Goal: Information Seeking & Learning: Learn about a topic

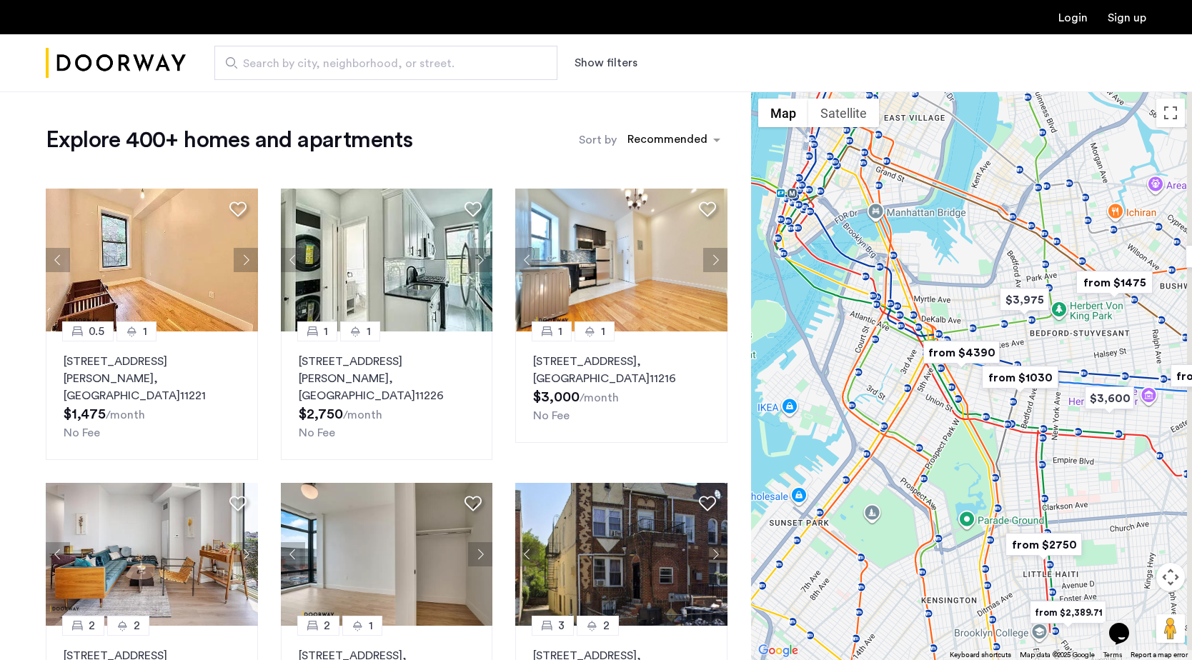
drag, startPoint x: 1076, startPoint y: 394, endPoint x: 963, endPoint y: 399, distance: 113.0
click at [963, 399] on div at bounding box center [971, 375] width 441 height 569
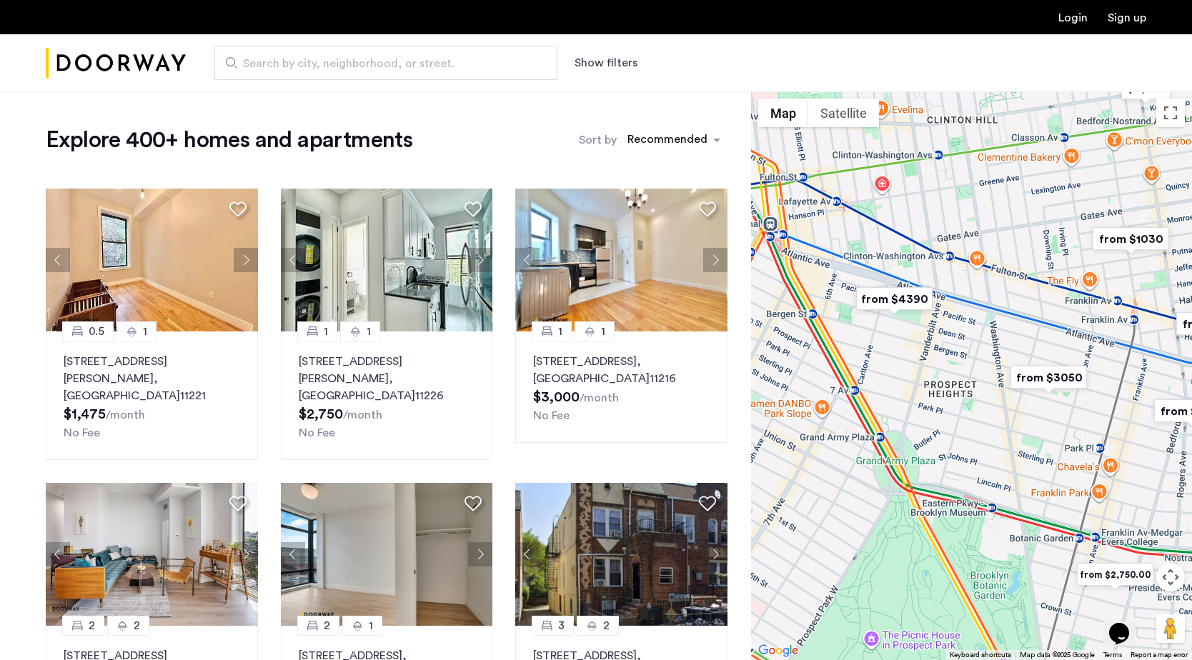
click at [1136, 238] on img "from $1030" at bounding box center [1131, 239] width 88 height 32
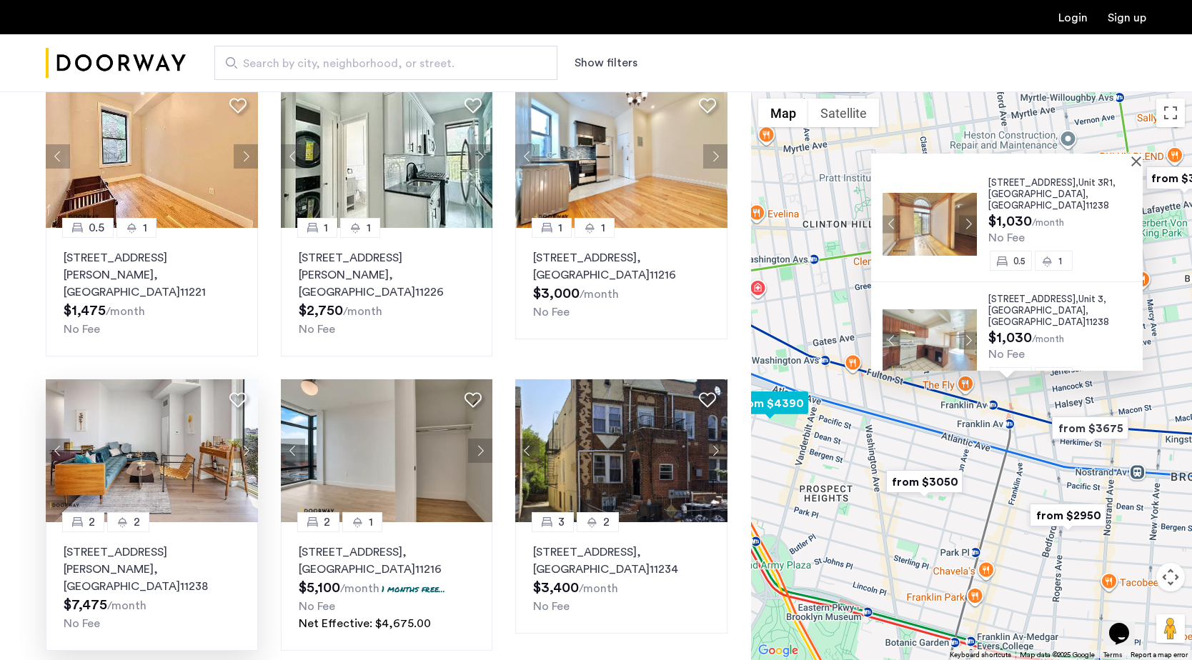
scroll to position [51, 0]
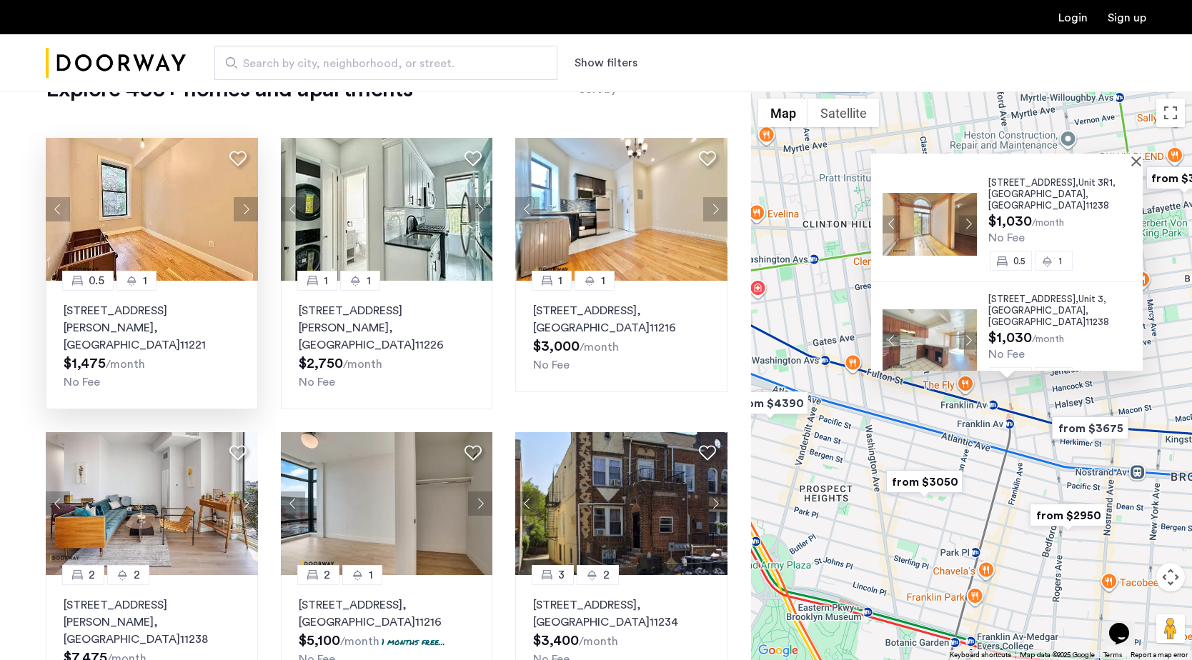
click at [242, 204] on button "Next apartment" at bounding box center [246, 209] width 24 height 24
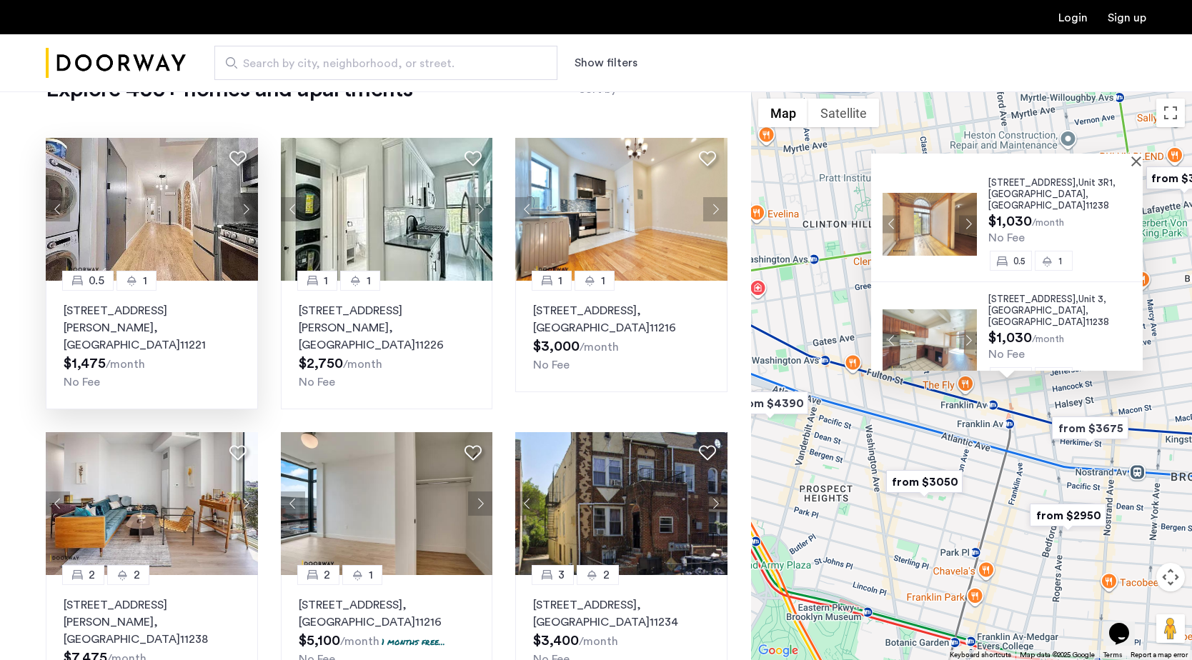
click at [242, 204] on button "Next apartment" at bounding box center [246, 209] width 24 height 24
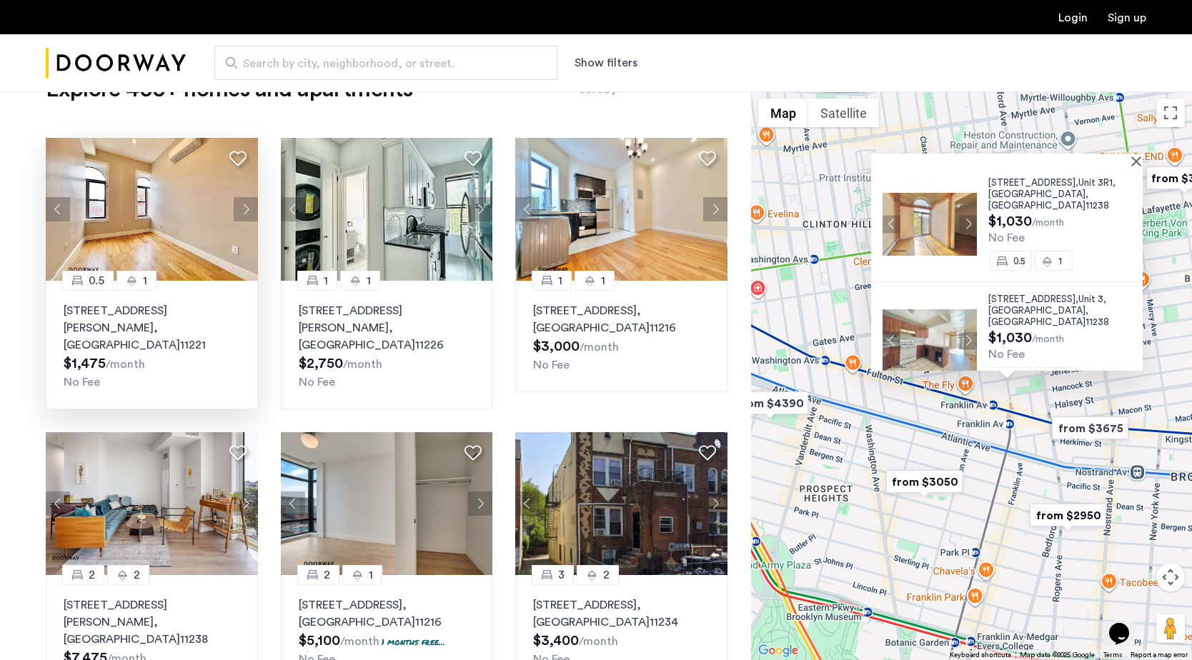
click at [242, 204] on button "Next apartment" at bounding box center [246, 209] width 24 height 24
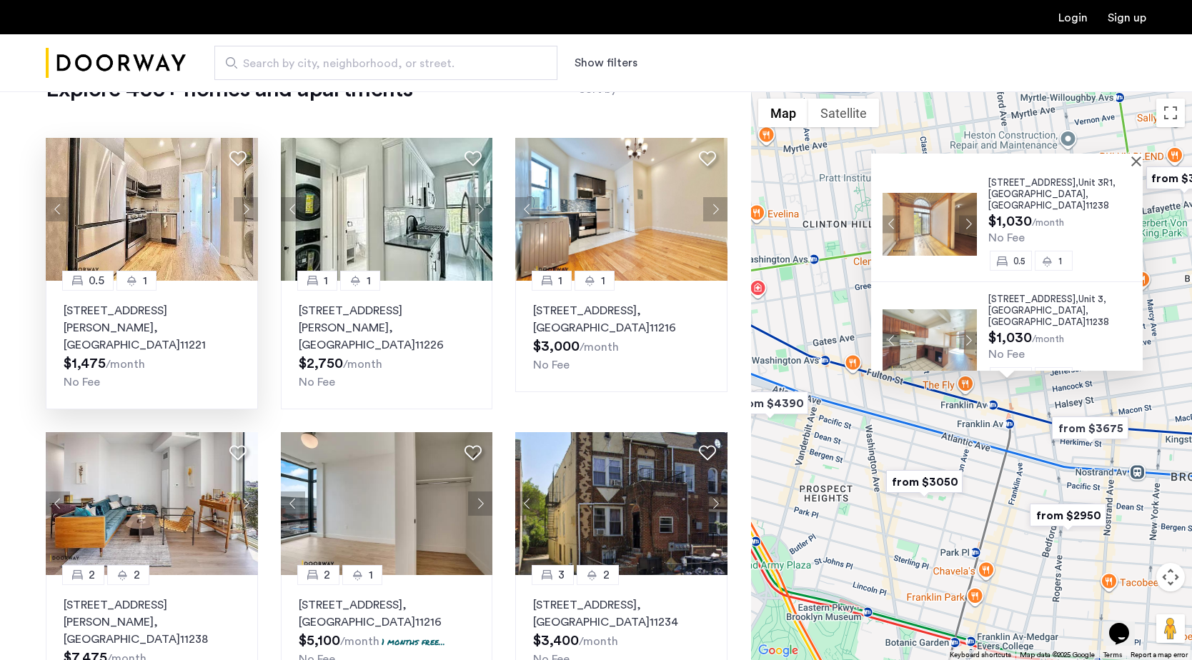
click at [242, 204] on button "Next apartment" at bounding box center [246, 209] width 24 height 24
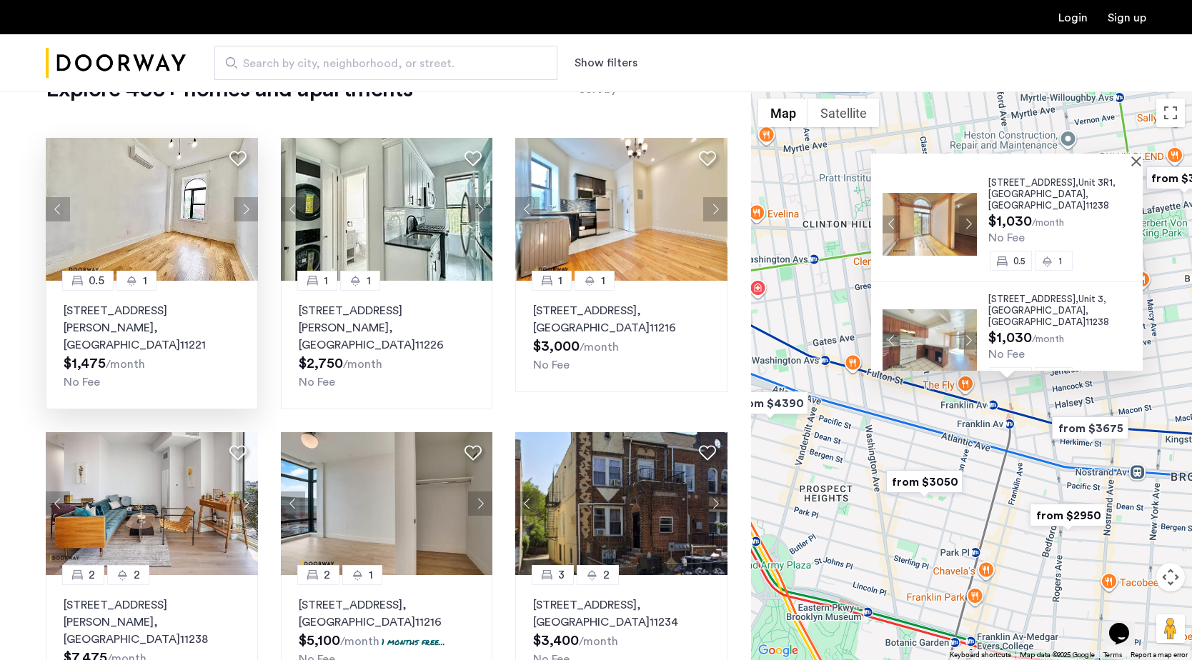
click at [197, 233] on img at bounding box center [152, 209] width 212 height 143
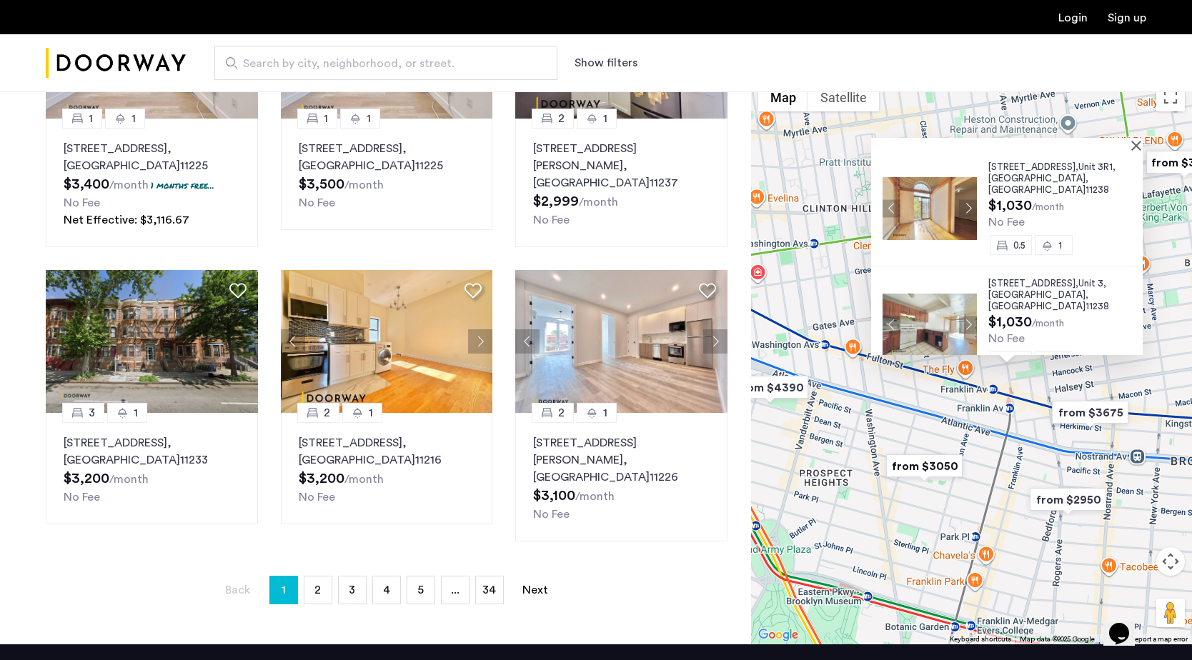
scroll to position [828, 0]
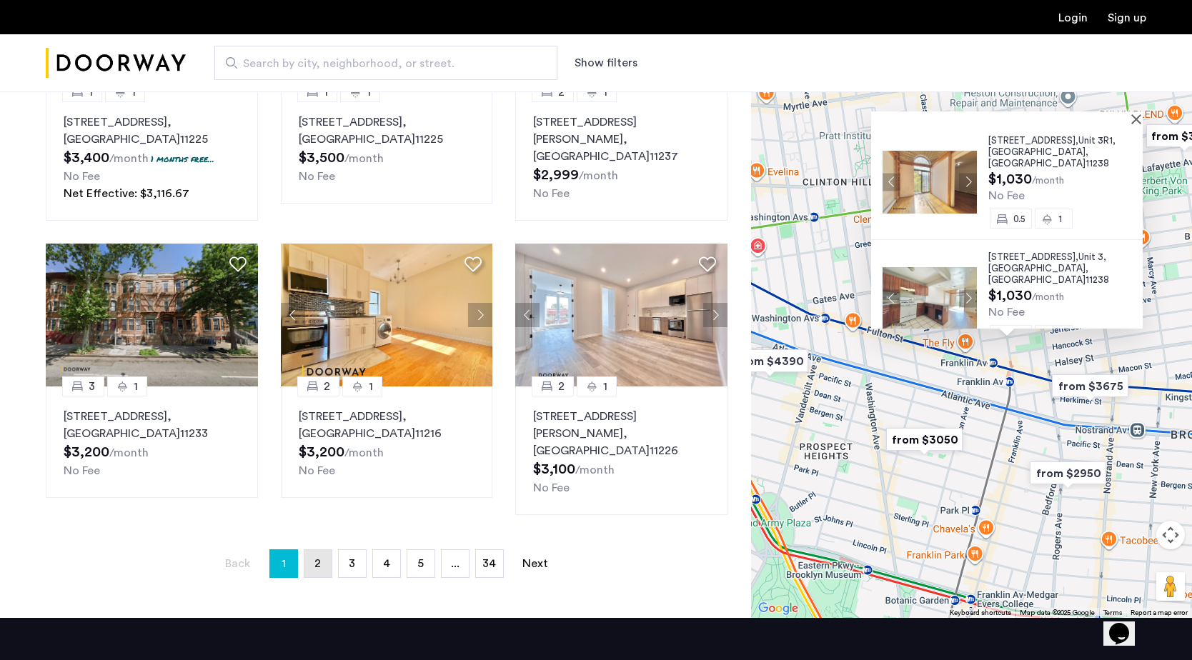
click at [329, 550] on link "page 2" at bounding box center [317, 563] width 27 height 27
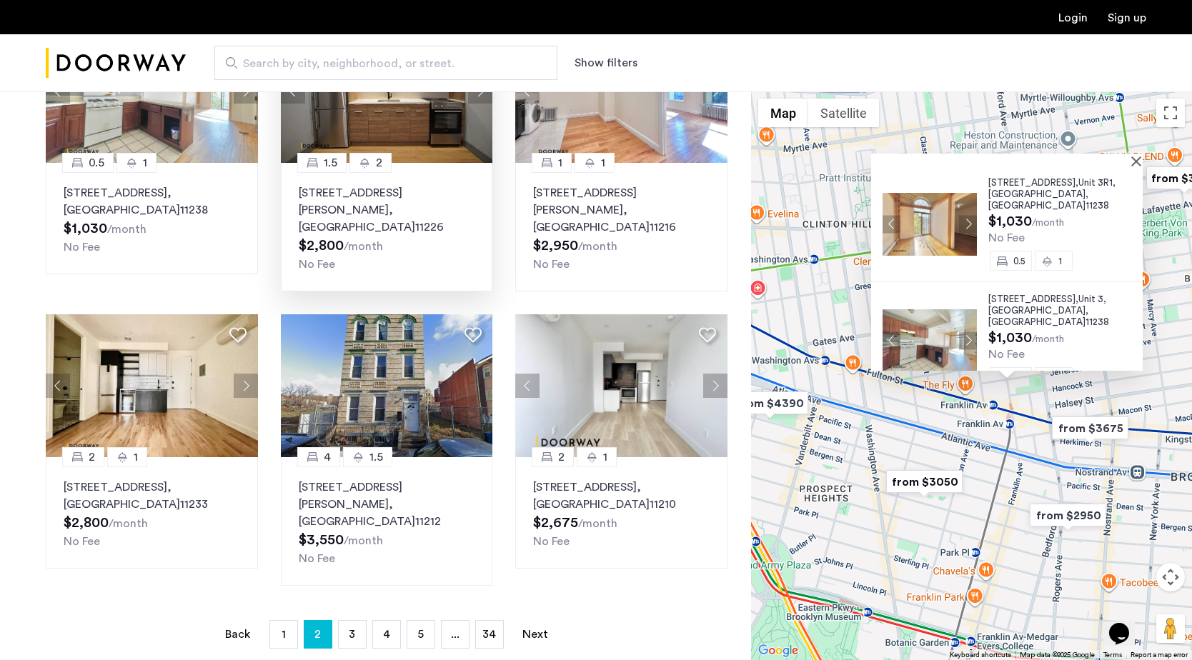
scroll to position [760, 0]
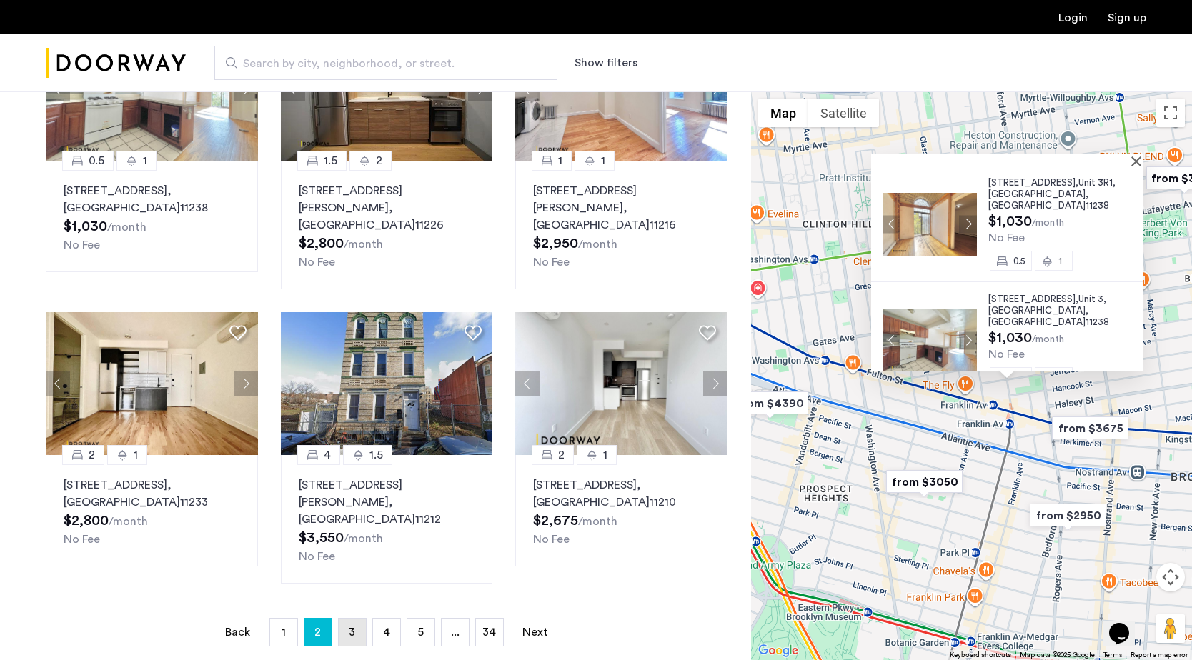
click at [352, 627] on span "3" at bounding box center [352, 632] width 6 height 11
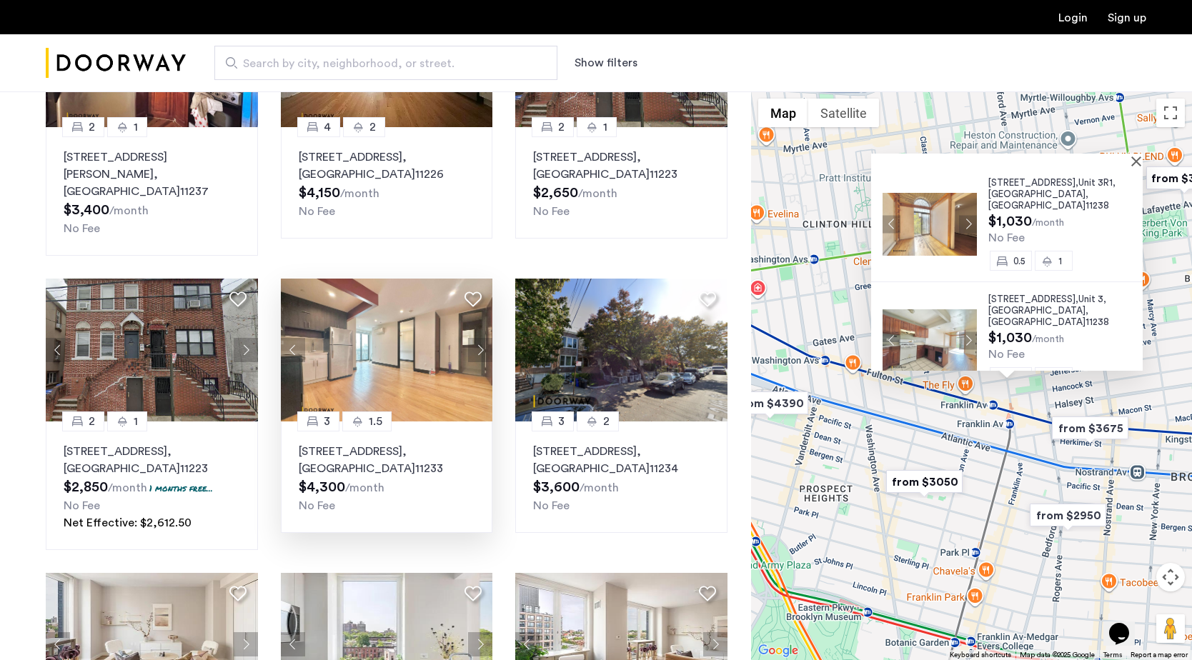
scroll to position [250, 0]
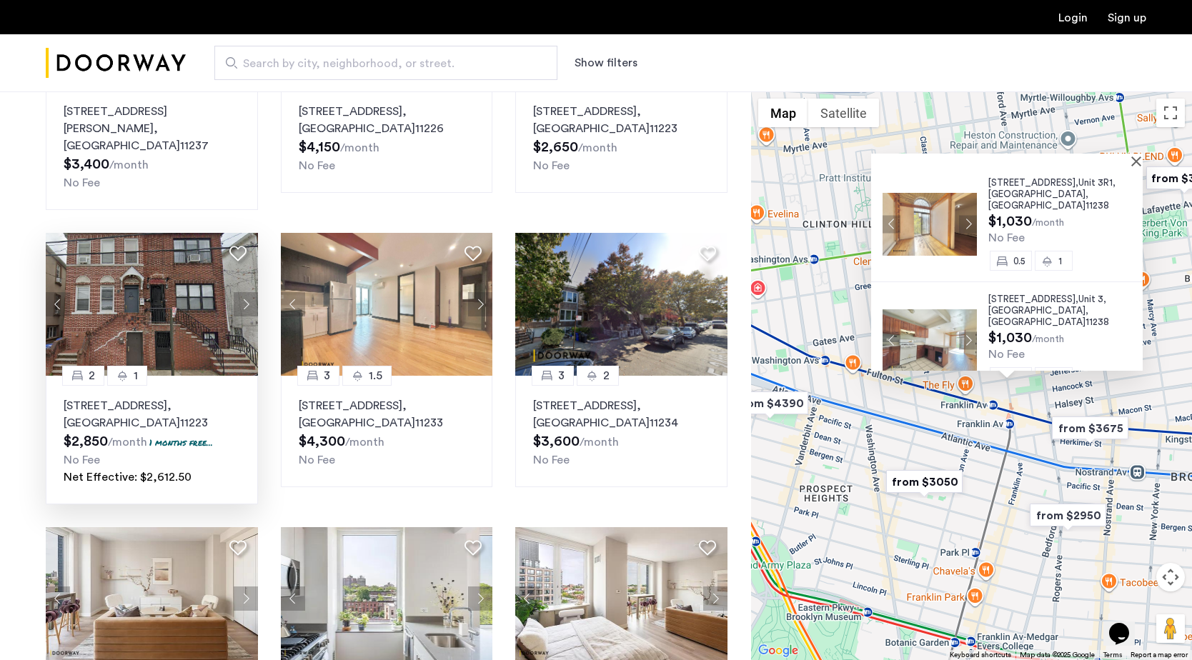
click at [243, 292] on button "Next apartment" at bounding box center [246, 304] width 24 height 24
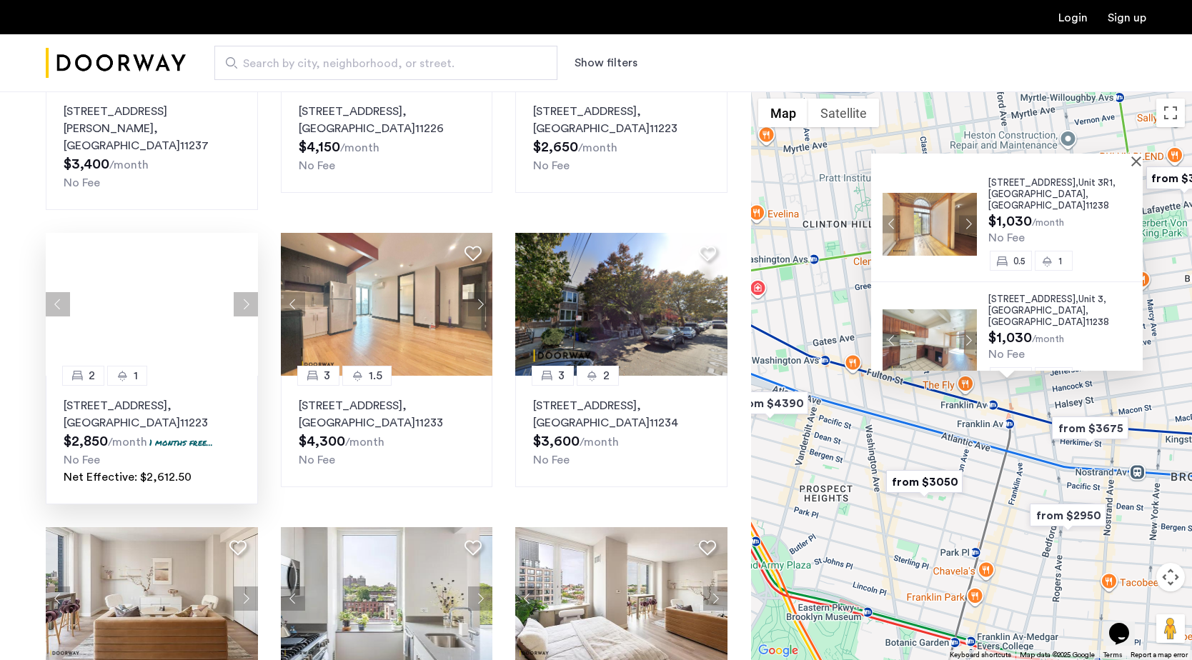
click at [243, 281] on div at bounding box center [152, 304] width 212 height 143
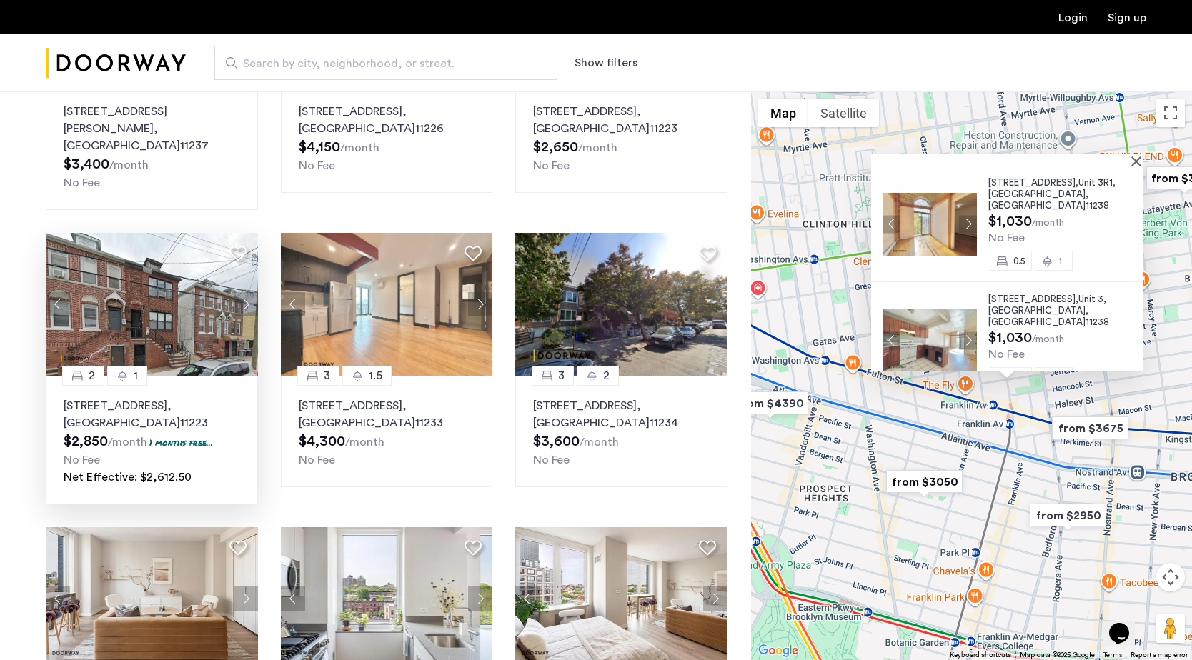
click at [243, 292] on button "Next apartment" at bounding box center [246, 304] width 24 height 24
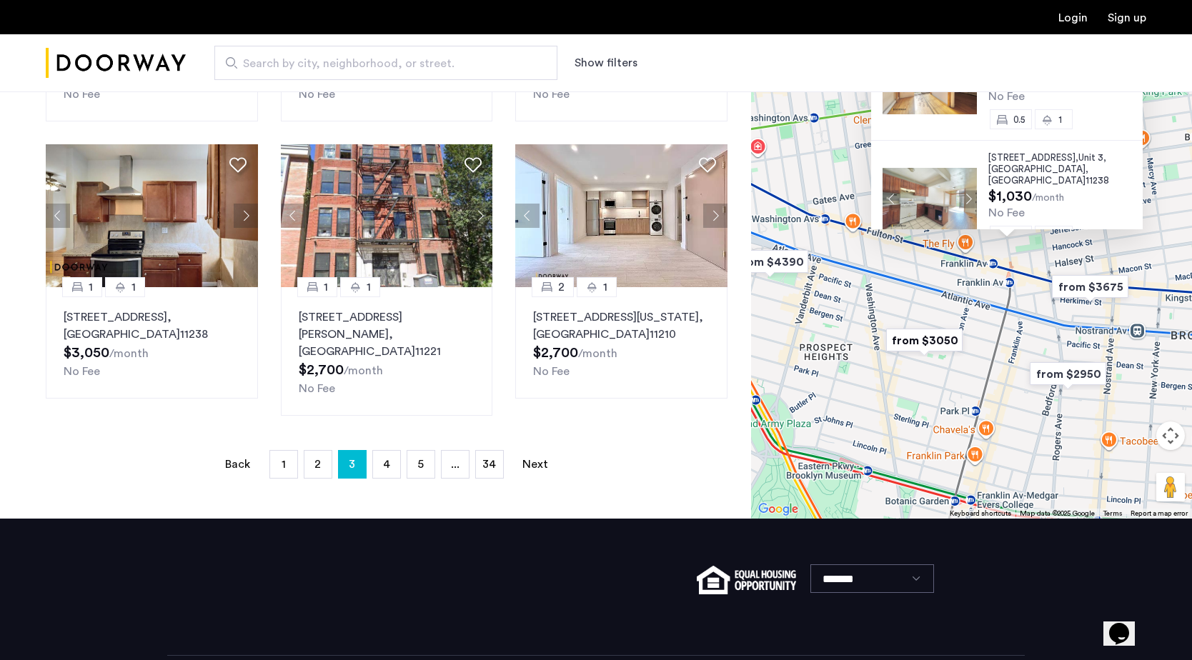
scroll to position [943, 0]
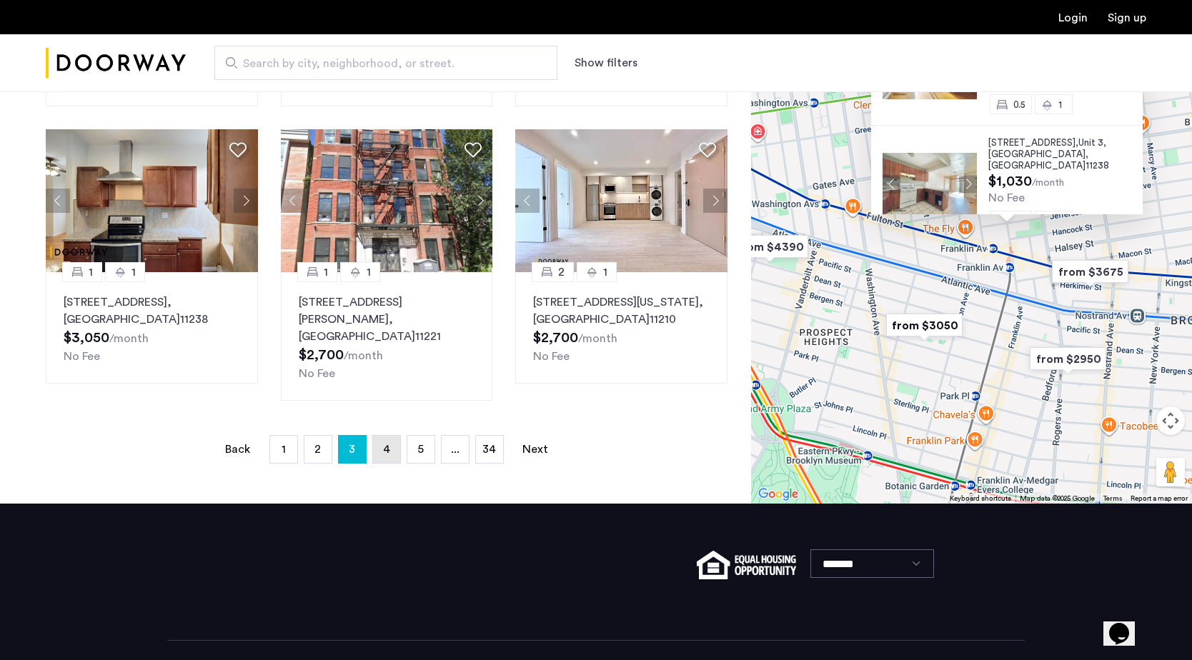
click at [389, 444] on span "4" at bounding box center [386, 449] width 7 height 11
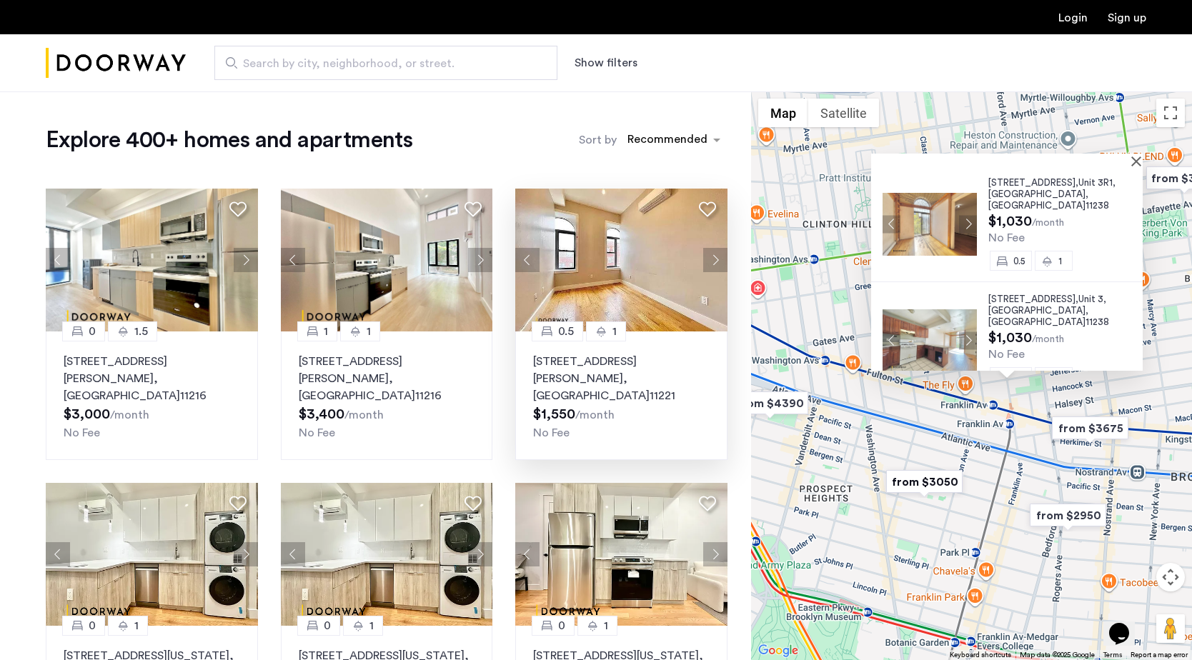
click at [716, 259] on button "Next apartment" at bounding box center [715, 260] width 24 height 24
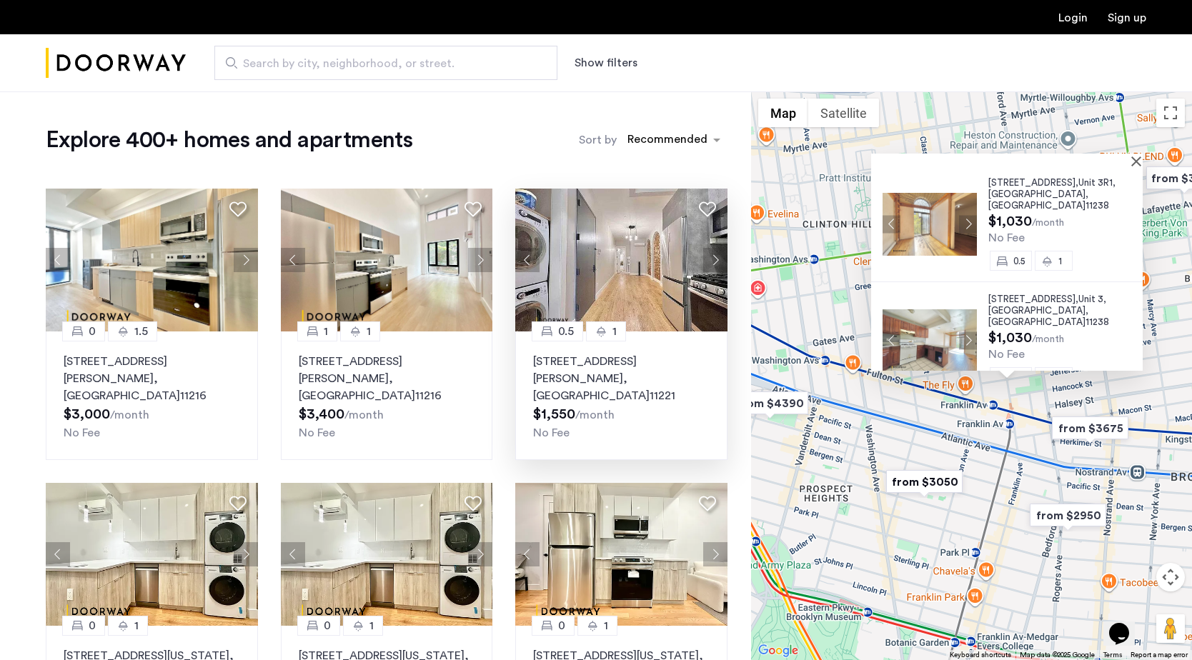
click at [592, 71] on button "Show filters" at bounding box center [606, 62] width 63 height 17
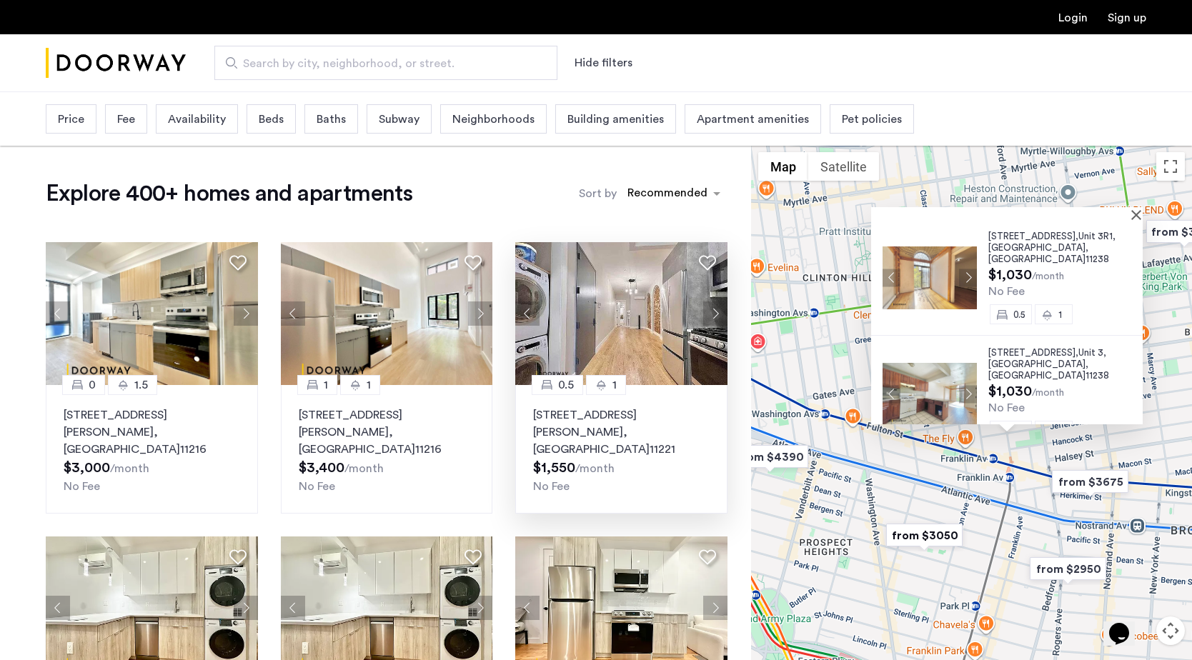
click at [84, 113] on div "Price" at bounding box center [71, 118] width 51 height 29
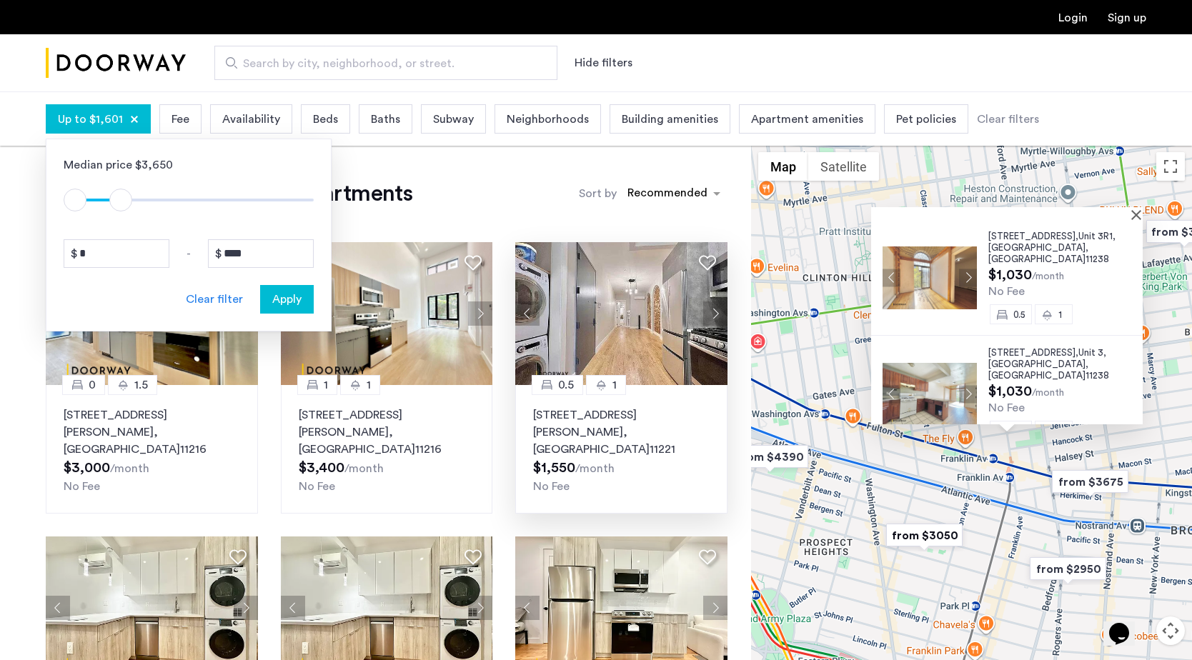
drag, startPoint x: 299, startPoint y: 200, endPoint x: 121, endPoint y: 196, distance: 178.0
click at [121, 196] on span "ngx-slider-max" at bounding box center [120, 200] width 23 height 23
type input "****"
click at [125, 204] on span "ngx-slider-max" at bounding box center [126, 200] width 23 height 23
click at [273, 302] on span "Apply" at bounding box center [286, 299] width 29 height 17
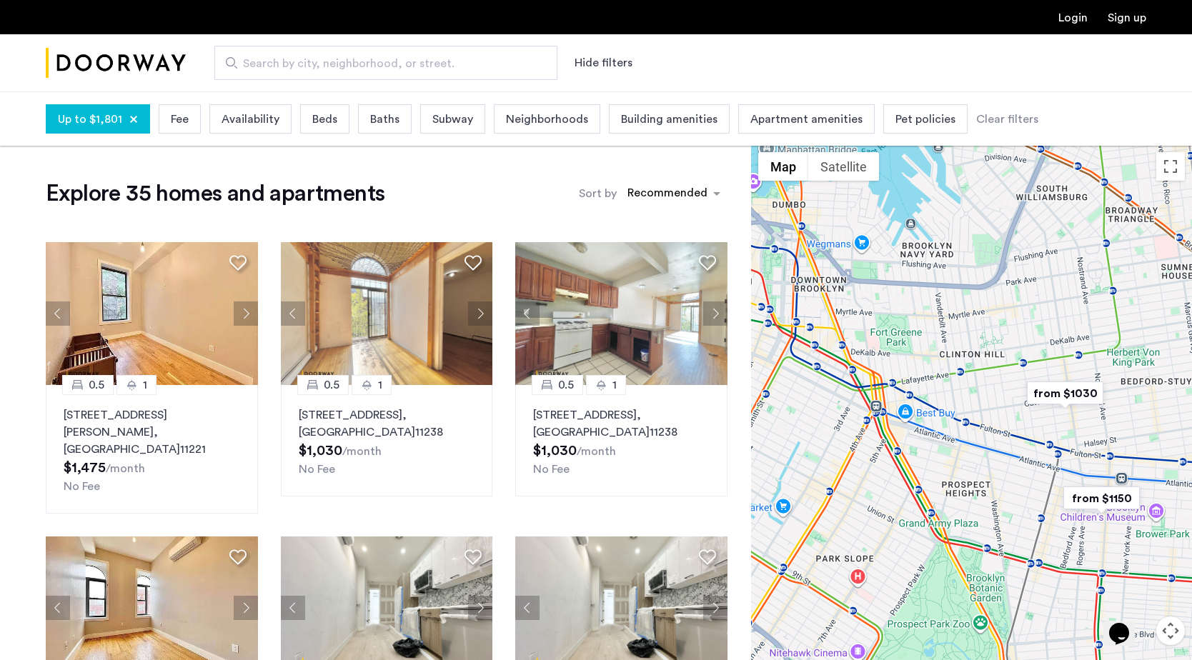
drag, startPoint x: 1136, startPoint y: 490, endPoint x: 1028, endPoint y: 455, distance: 113.9
click at [1028, 455] on div "To navigate, press the arrow keys." at bounding box center [971, 429] width 441 height 569
click at [1088, 496] on img "from $1150" at bounding box center [1100, 497] width 88 height 32
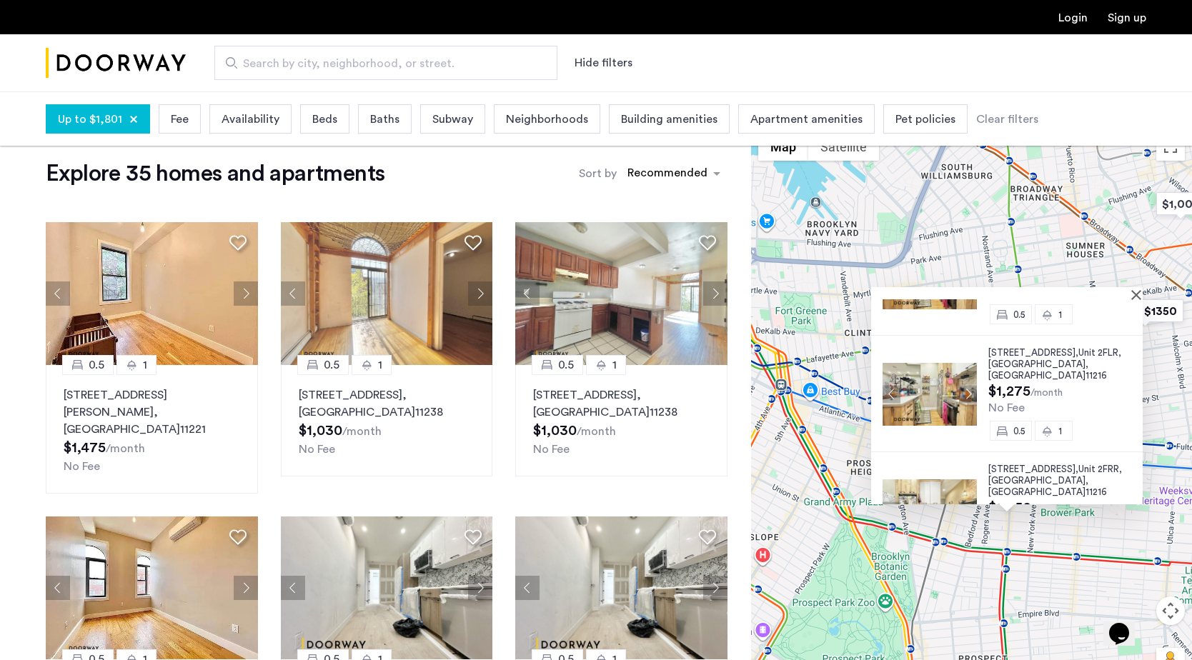
scroll to position [90, 0]
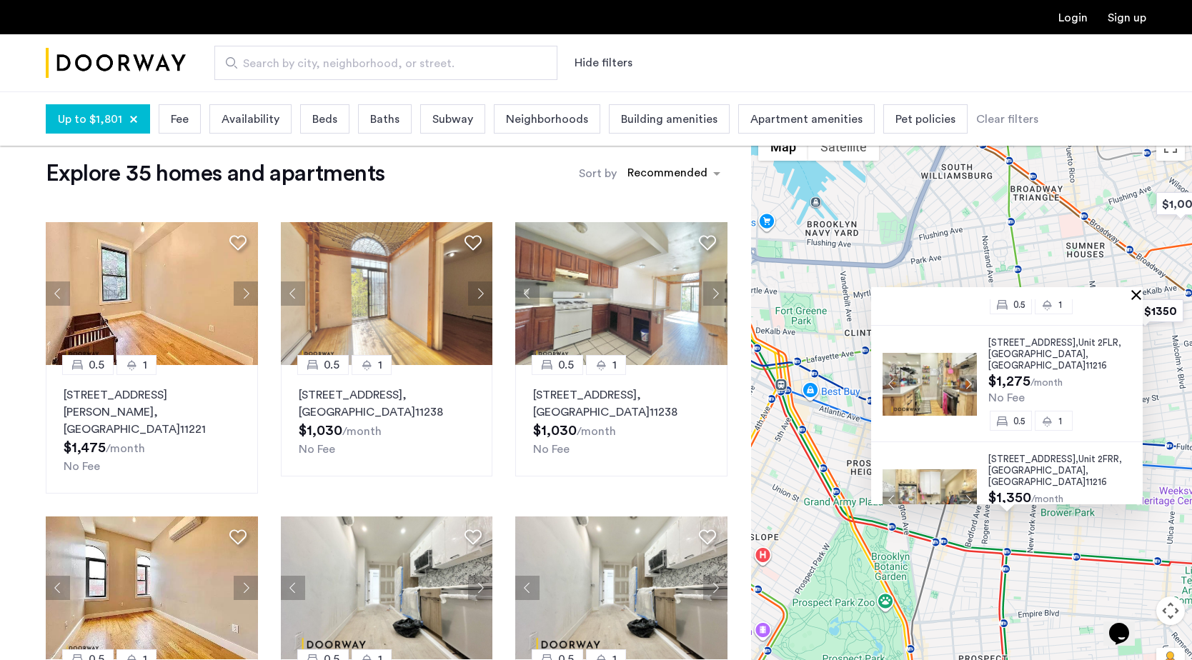
click at [1141, 296] on button "Close" at bounding box center [1139, 294] width 10 height 10
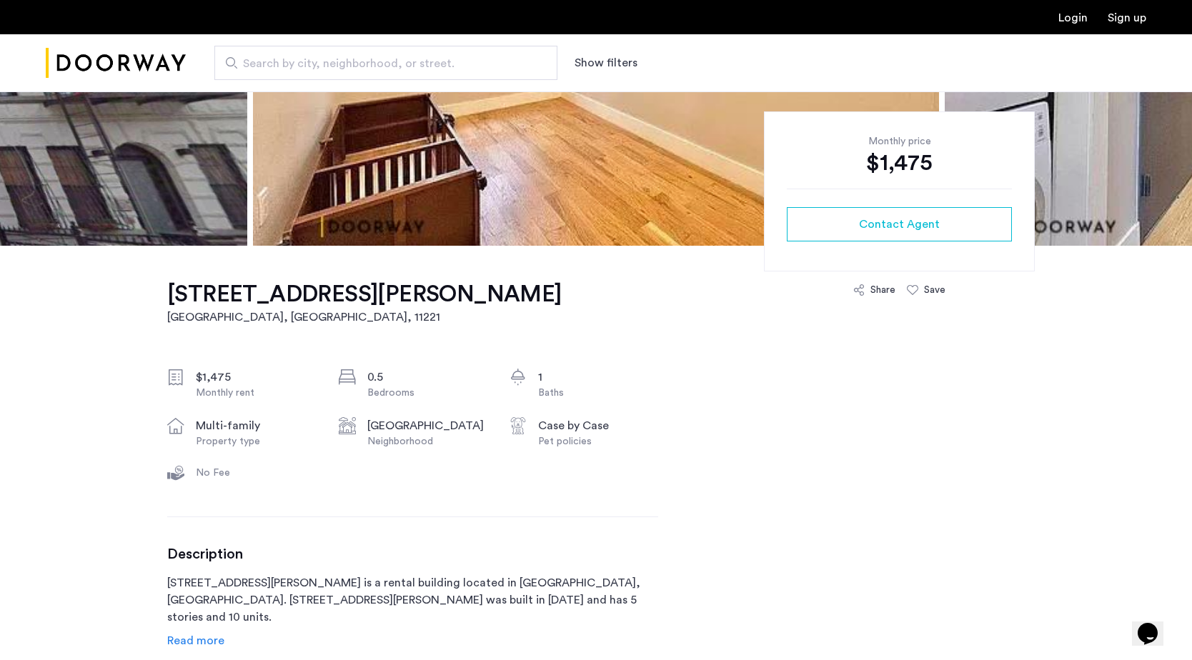
scroll to position [277, 0]
